Goal: Task Accomplishment & Management: Manage account settings

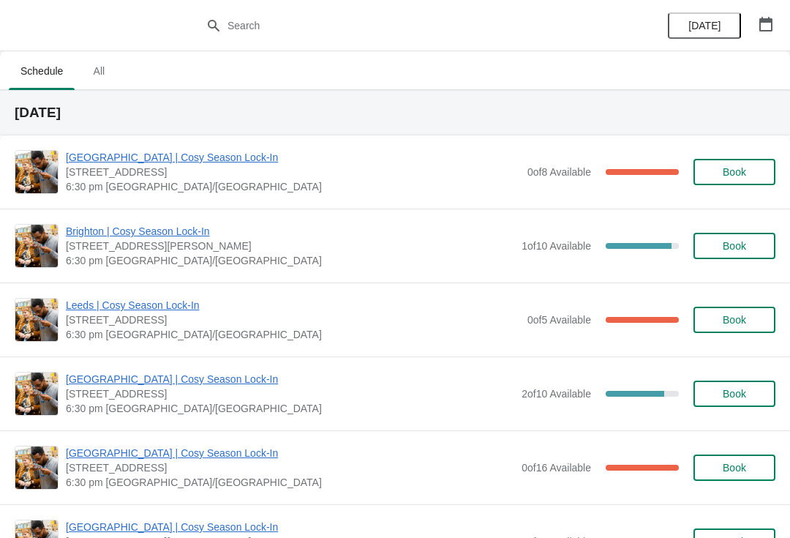
click at [214, 164] on span "[GEOGRAPHIC_DATA] | Cosy Season Lock-In" at bounding box center [293, 157] width 454 height 15
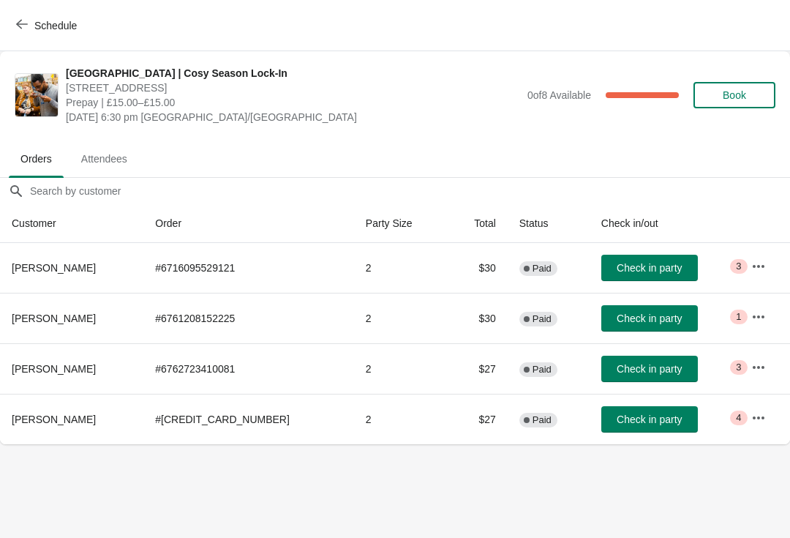
click at [751, 260] on icon "button" at bounding box center [758, 266] width 15 height 15
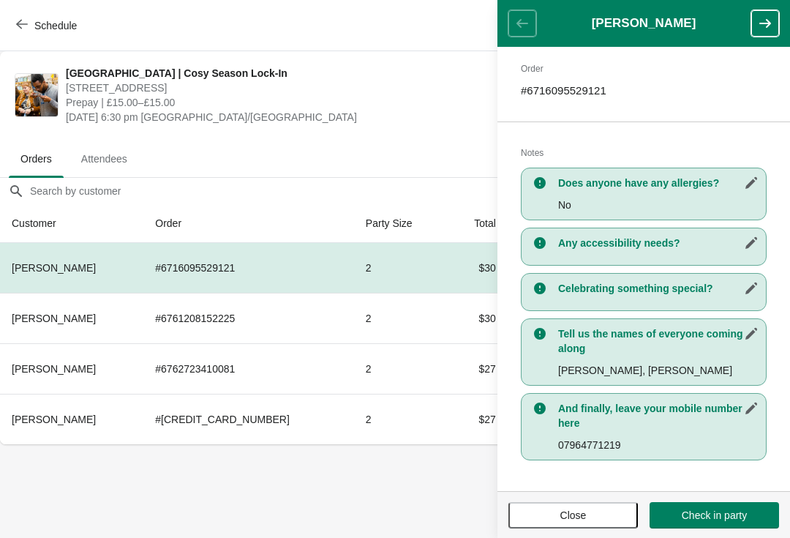
scroll to position [225, 0]
click at [752, 18] on button "button" at bounding box center [765, 23] width 28 height 26
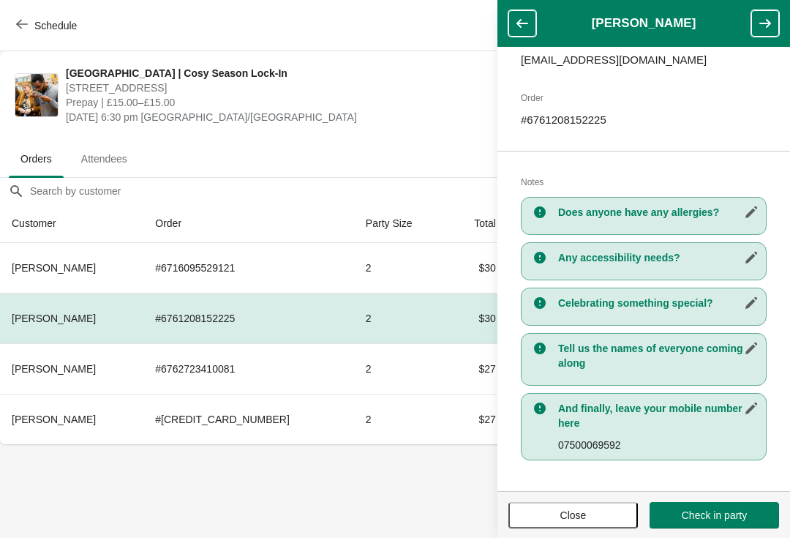
scroll to position [195, 0]
click at [667, 356] on h3 "Tell us the names of everyone coming along" at bounding box center [658, 355] width 200 height 29
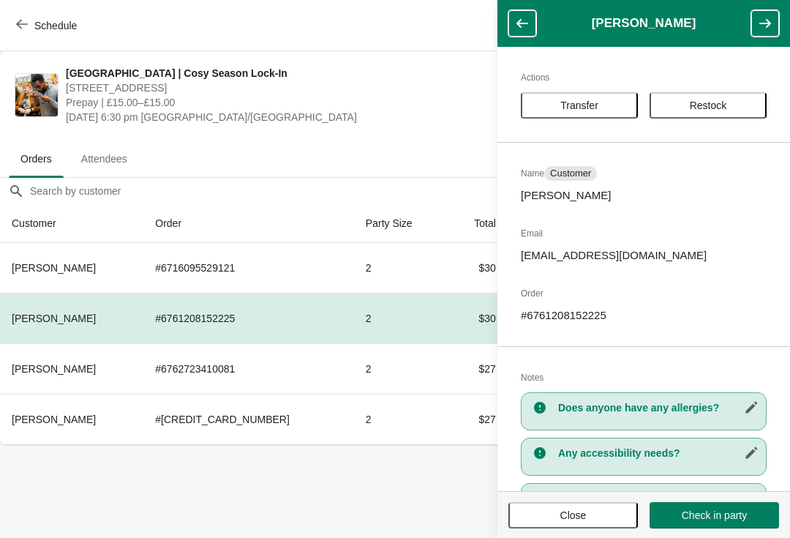
scroll to position [0, 0]
click at [770, 11] on button "button" at bounding box center [765, 23] width 28 height 26
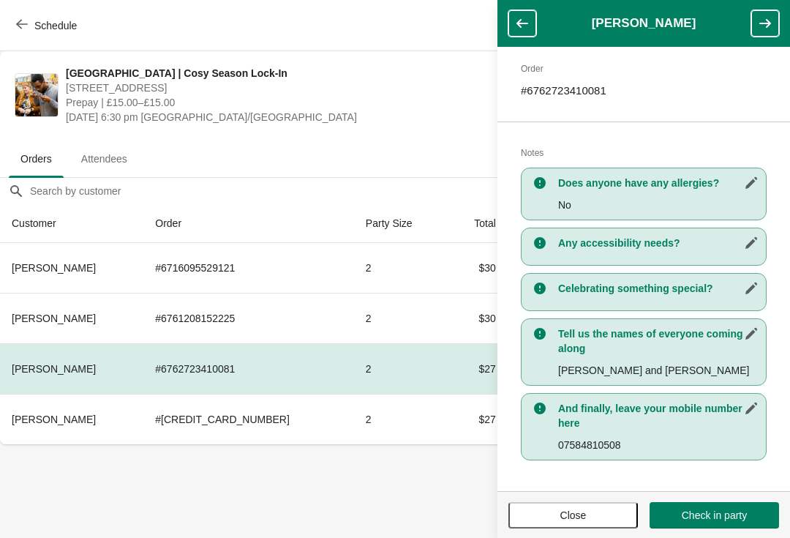
scroll to position [225, 0]
click at [759, 27] on icon "button" at bounding box center [765, 23] width 15 height 15
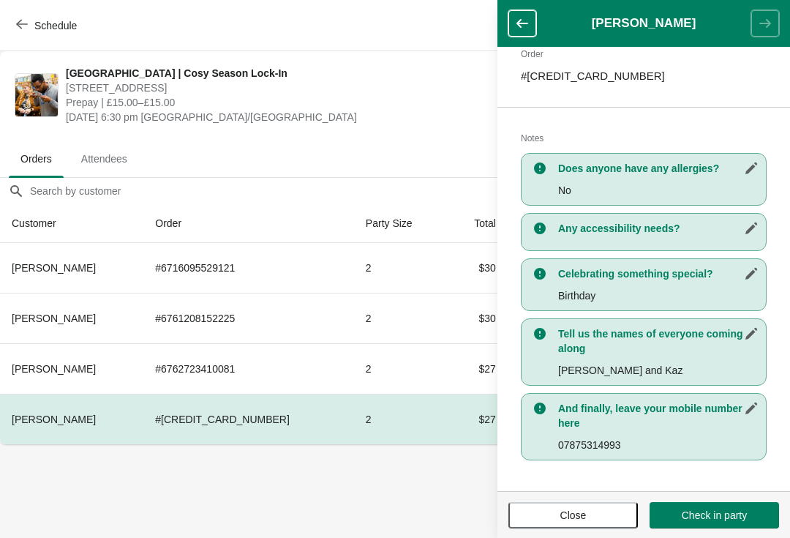
scroll to position [239, 0]
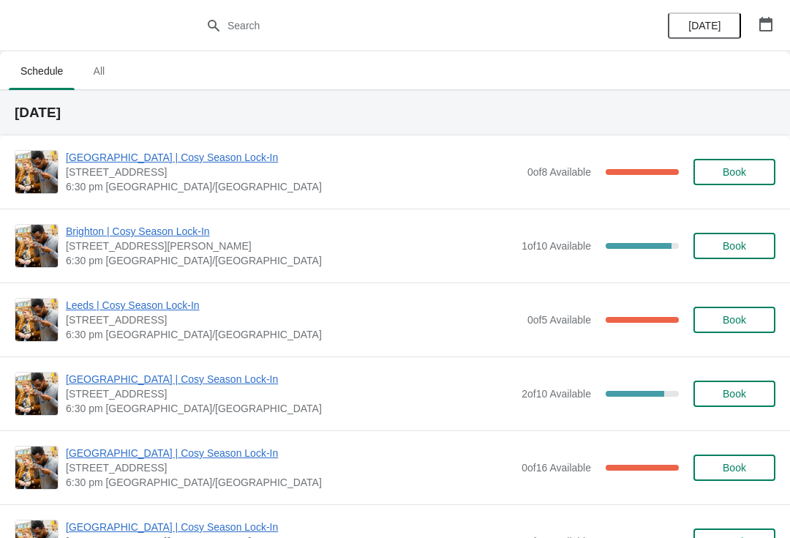
click at [177, 233] on span "Brighton | Cosy Season Lock-In" at bounding box center [290, 231] width 449 height 15
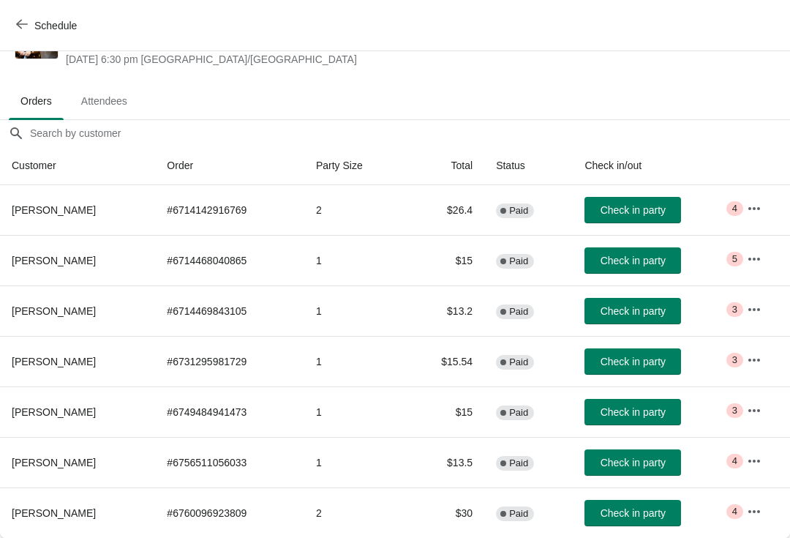
scroll to position [58, 0]
click at [755, 201] on icon "button" at bounding box center [754, 208] width 15 height 15
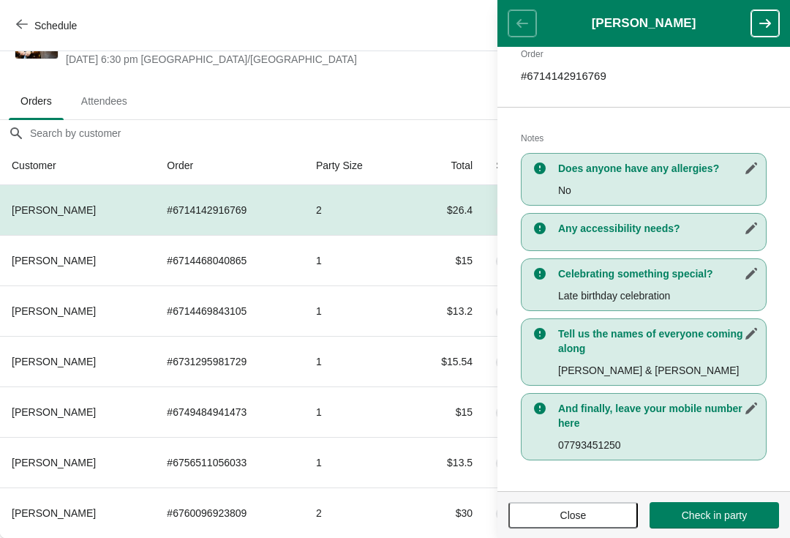
scroll to position [239, 0]
click at [763, 26] on icon "button" at bounding box center [765, 23] width 15 height 15
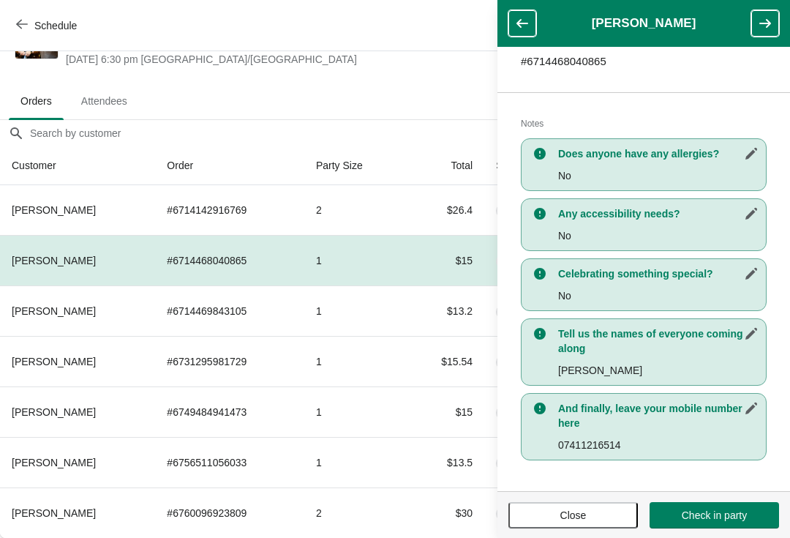
scroll to position [254, 0]
click at [765, 26] on icon "button" at bounding box center [765, 23] width 15 height 15
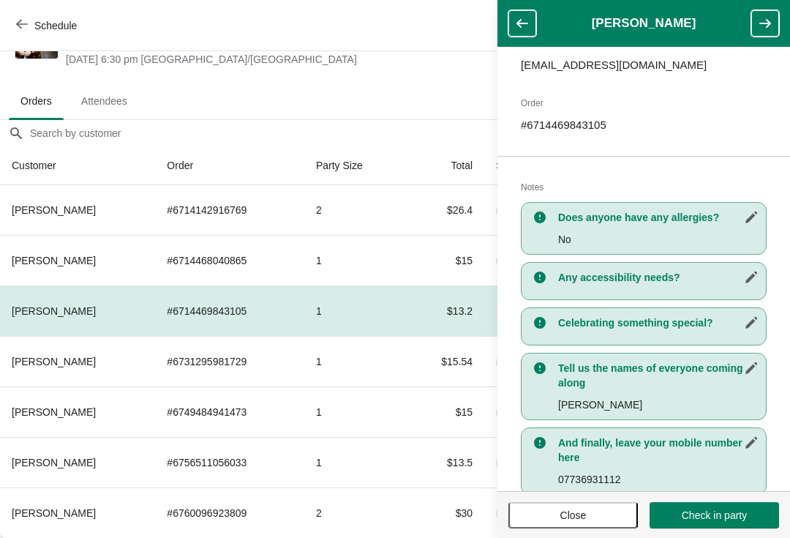
scroll to position [207, 0]
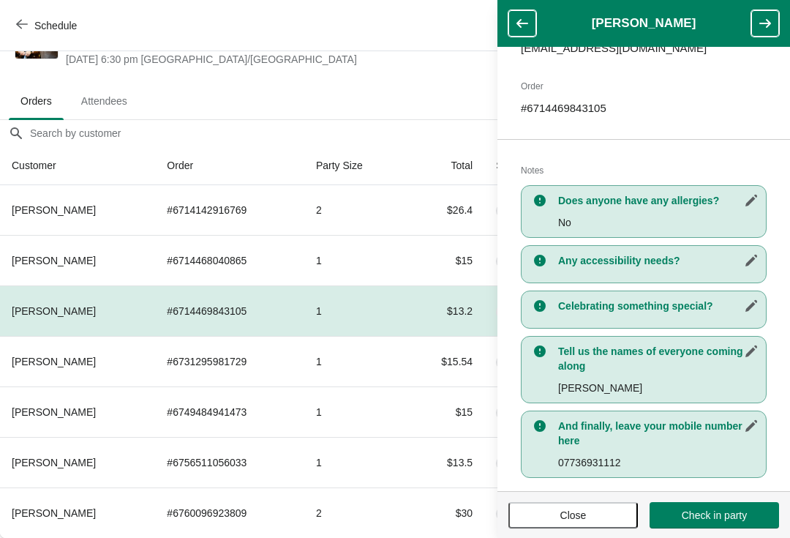
click at [761, 24] on icon "button" at bounding box center [765, 23] width 12 height 9
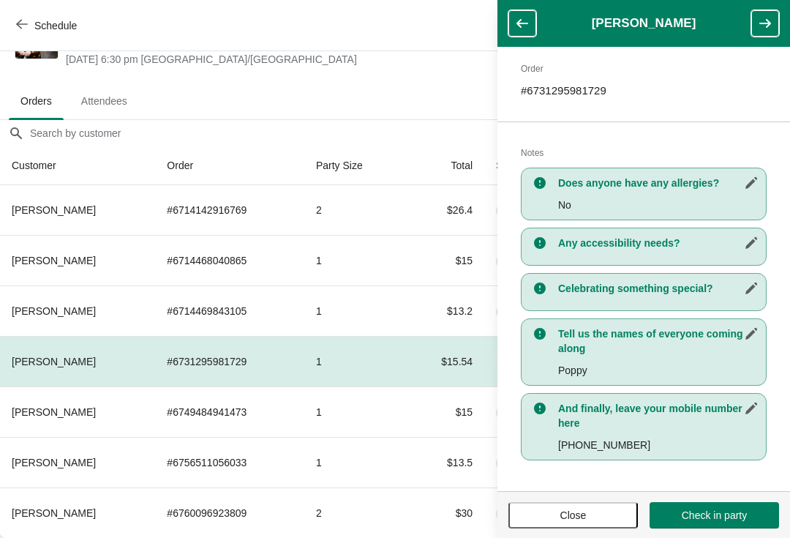
scroll to position [225, 0]
click at [763, 25] on icon "button" at bounding box center [765, 23] width 15 height 15
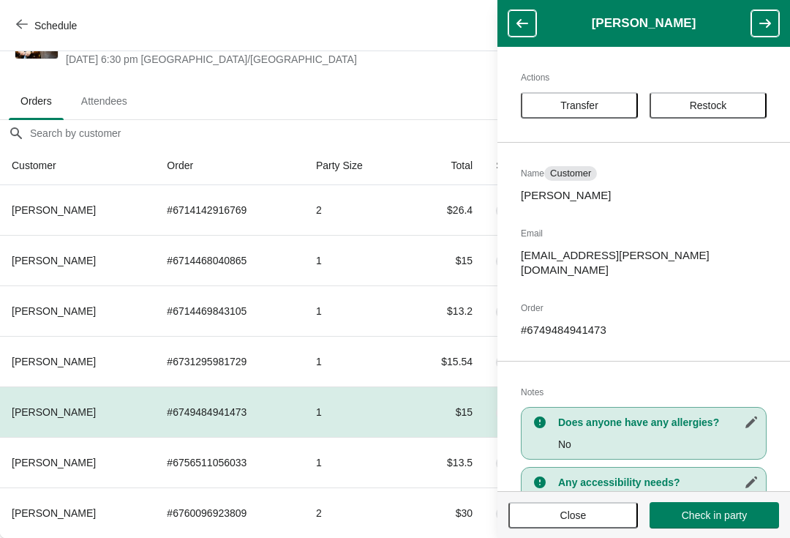
click at [763, 24] on icon "button" at bounding box center [765, 23] width 12 height 9
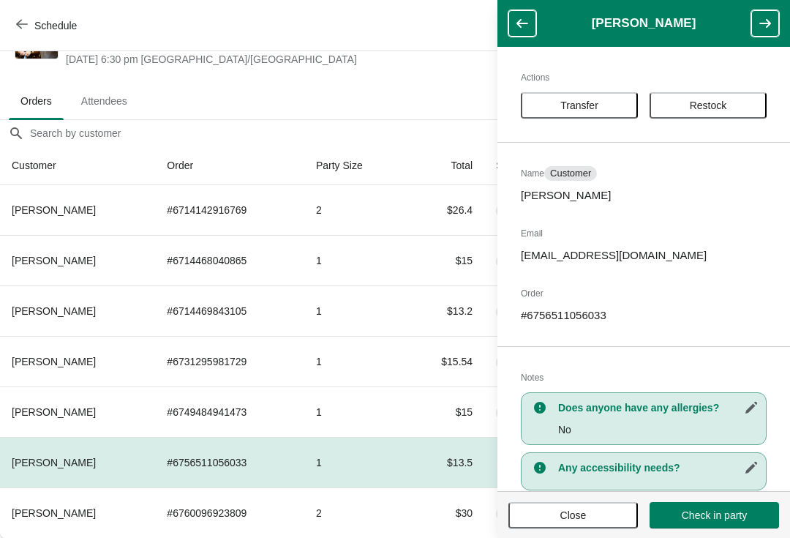
click at [766, 24] on icon "button" at bounding box center [765, 23] width 12 height 9
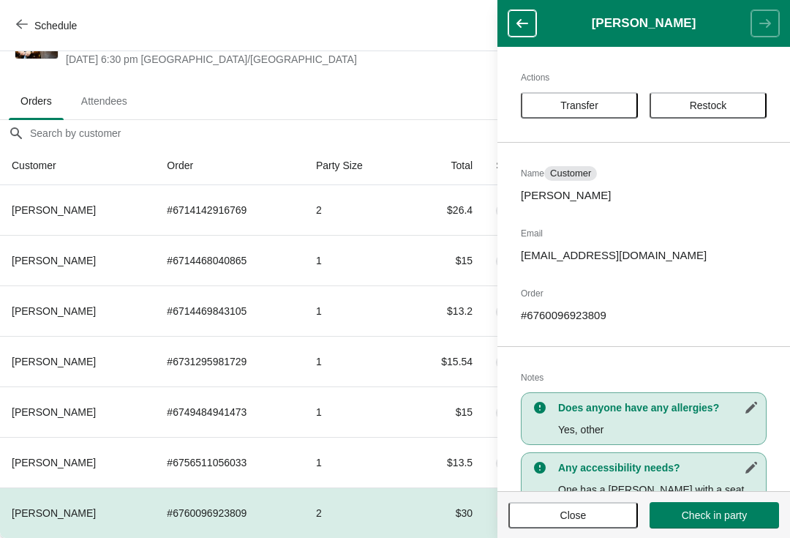
scroll to position [0, 0]
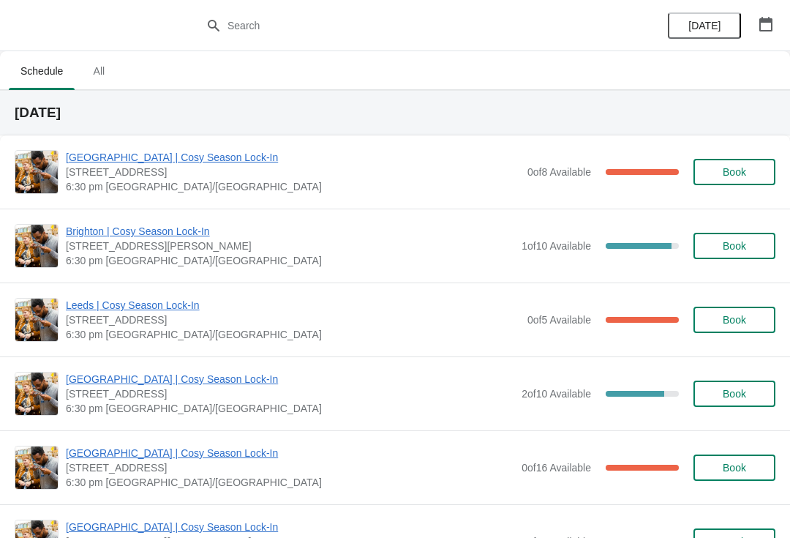
click at [353, 163] on span "[GEOGRAPHIC_DATA] | Cosy Season Lock-In" at bounding box center [293, 157] width 454 height 15
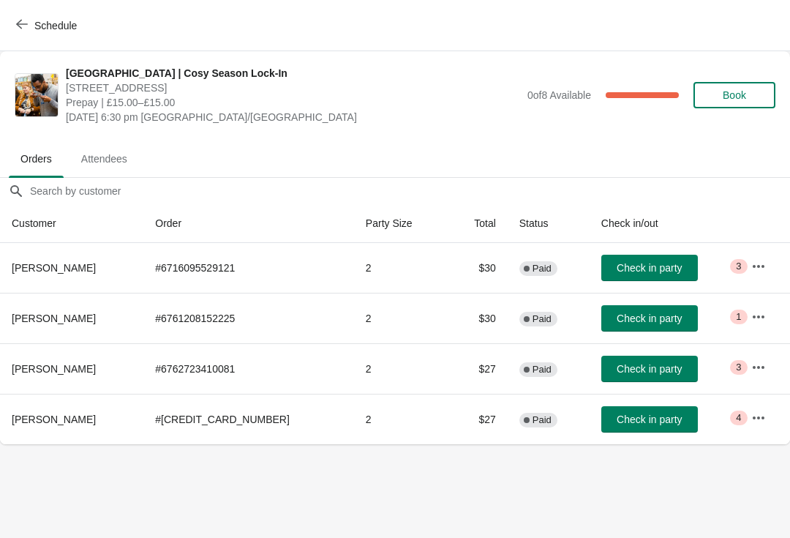
click at [755, 264] on icon "button" at bounding box center [758, 266] width 15 height 15
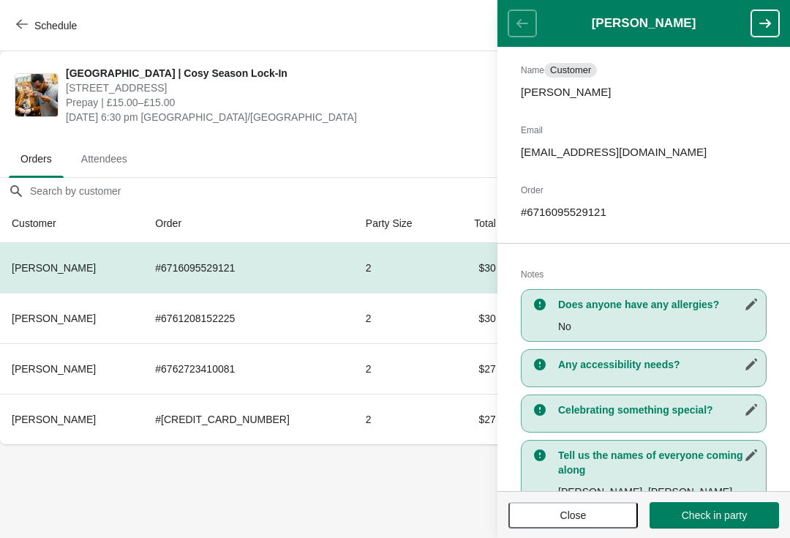
scroll to position [104, 0]
click at [764, 21] on icon "button" at bounding box center [765, 23] width 15 height 15
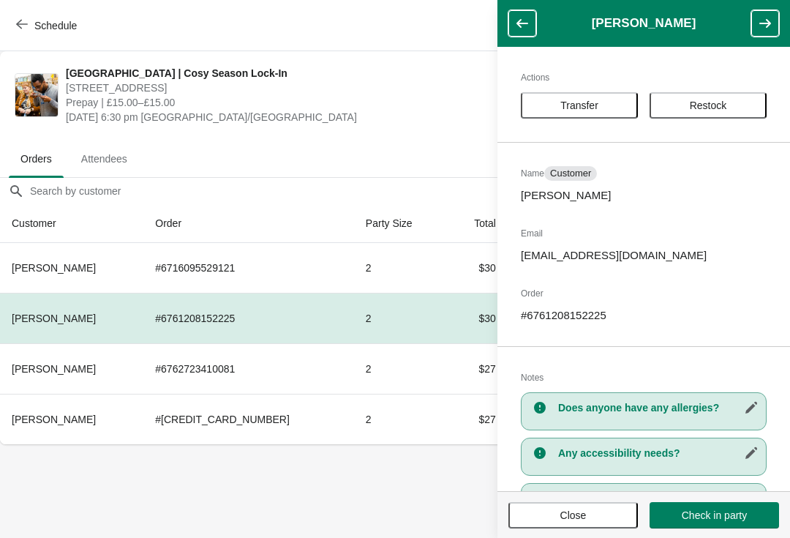
click at [763, 22] on icon "button" at bounding box center [765, 23] width 15 height 15
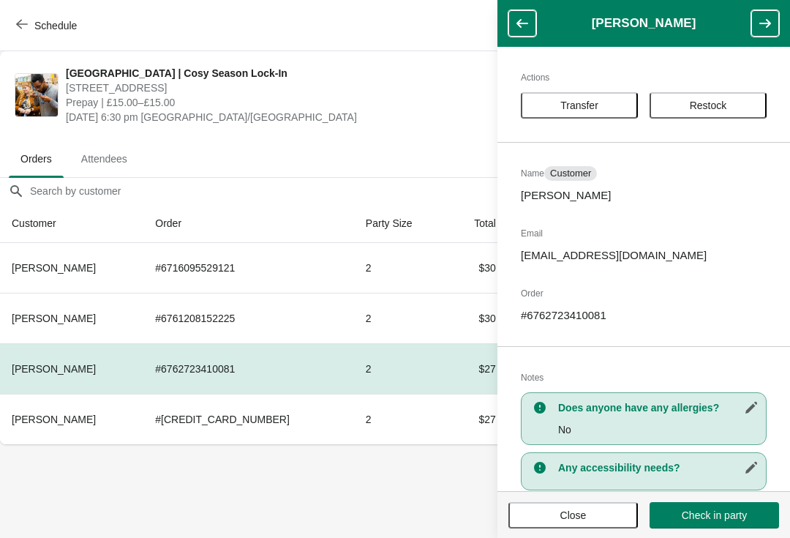
click at [522, 17] on icon "button" at bounding box center [522, 23] width 15 height 15
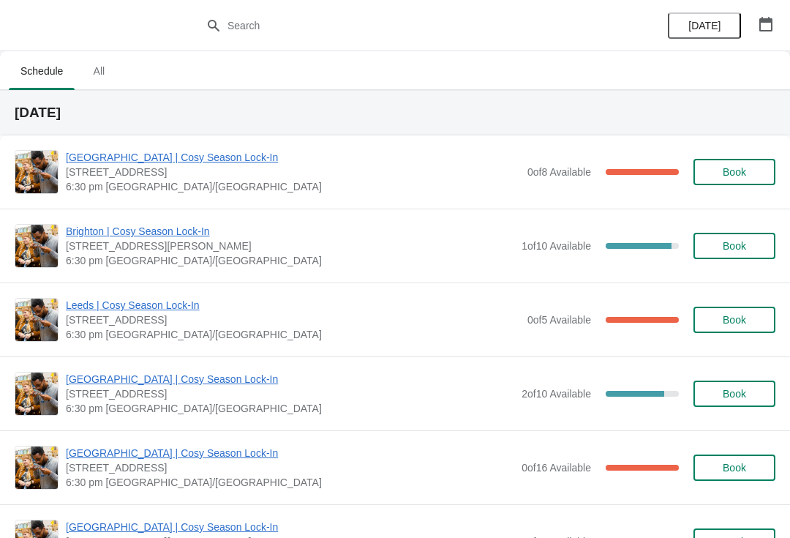
click at [252, 236] on span "Brighton | Cosy Season Lock-In" at bounding box center [290, 231] width 449 height 15
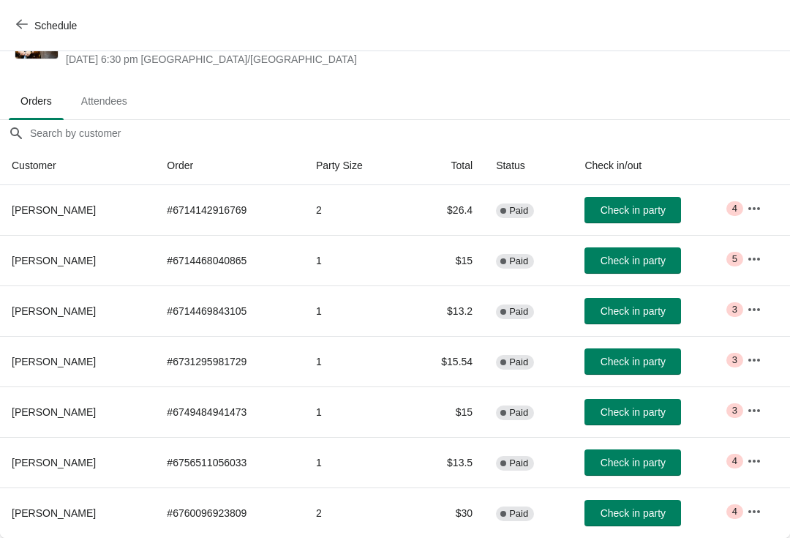
scroll to position [58, 0]
click at [751, 203] on icon "button" at bounding box center [754, 208] width 15 height 15
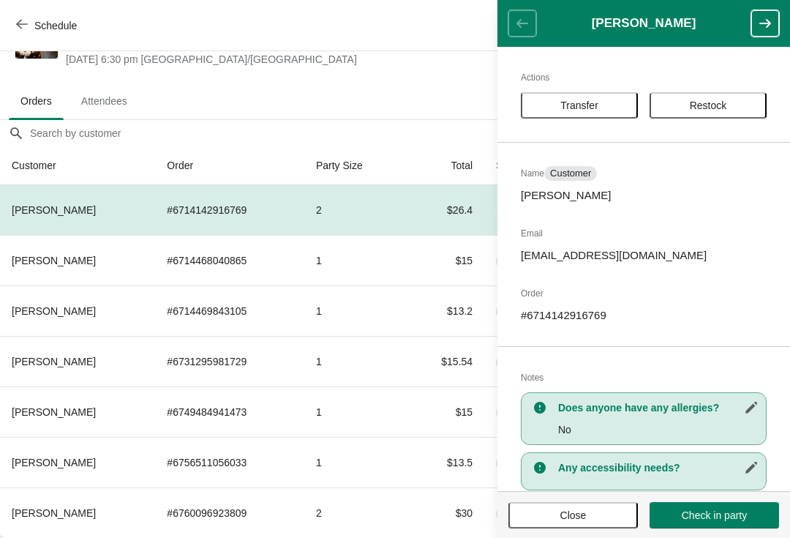
click at [763, 23] on icon "button" at bounding box center [765, 23] width 12 height 9
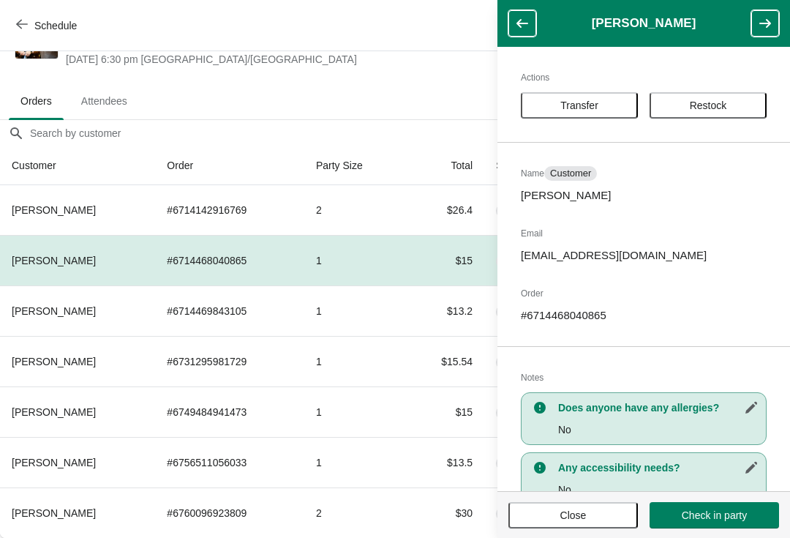
click at [765, 19] on icon "button" at bounding box center [765, 23] width 15 height 15
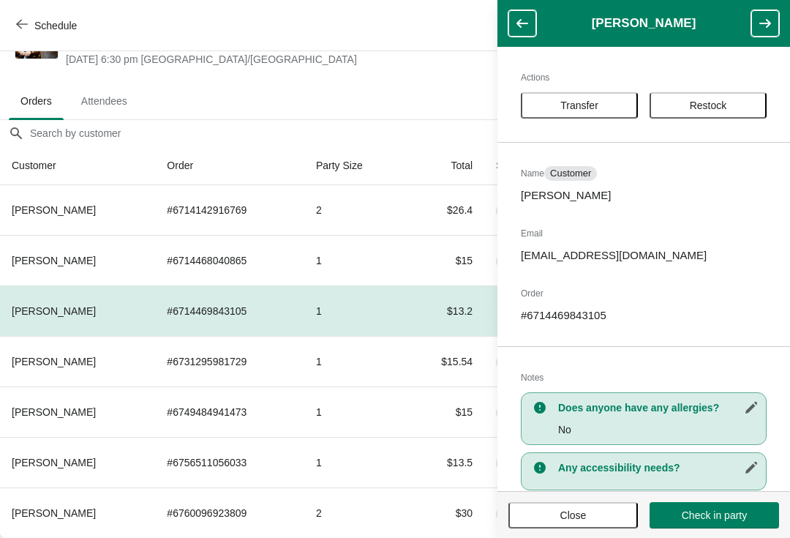
click at [773, 19] on button "button" at bounding box center [765, 23] width 28 height 26
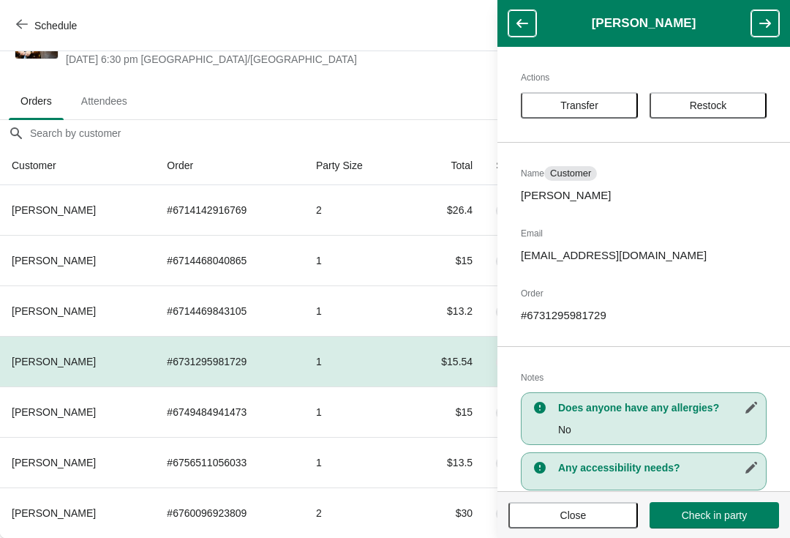
click at [771, 20] on icon "button" at bounding box center [765, 23] width 15 height 15
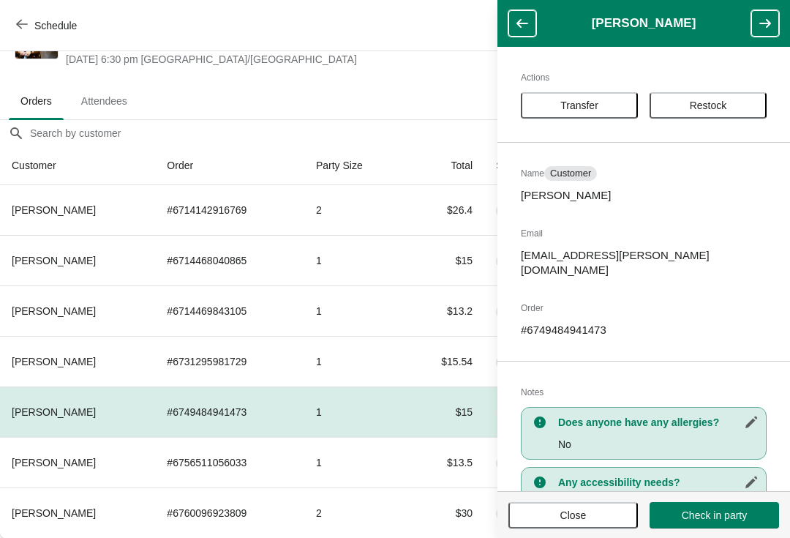
click at [766, 18] on icon "button" at bounding box center [765, 23] width 15 height 15
